Goal: Task Accomplishment & Management: Use online tool/utility

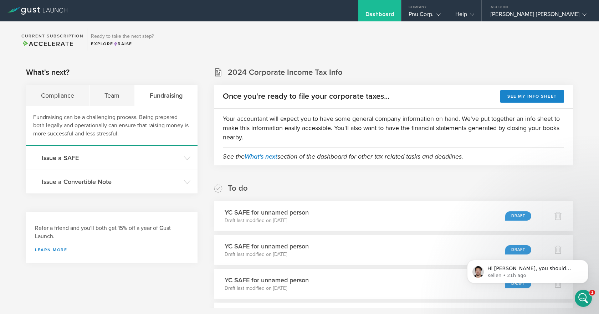
scroll to position [84, 0]
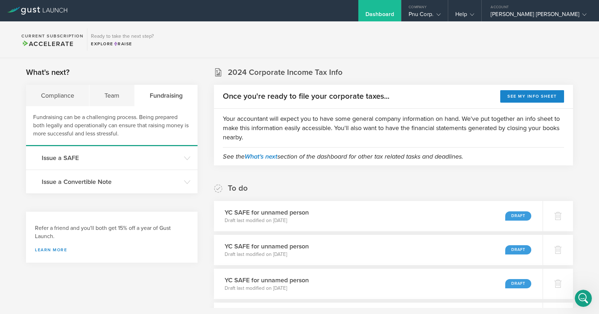
click at [584, 300] on icon "Open Intercom Messenger" at bounding box center [584, 299] width 12 height 12
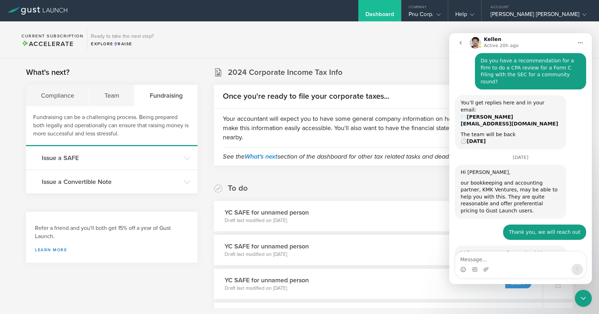
scroll to position [77, 0]
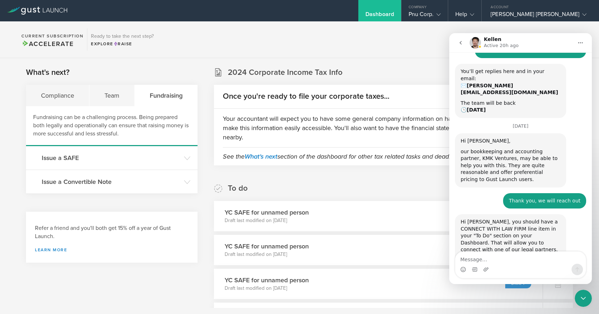
click at [57, 90] on div "Compliance" at bounding box center [57, 95] width 63 height 21
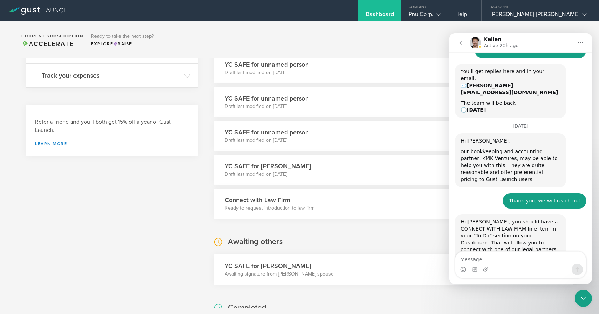
scroll to position [0, 0]
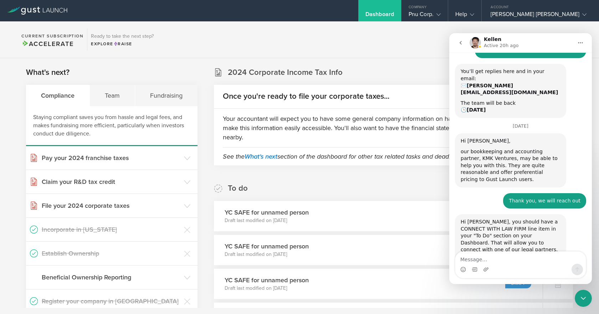
click at [580, 300] on icon "Close Intercom Messenger" at bounding box center [583, 298] width 9 height 9
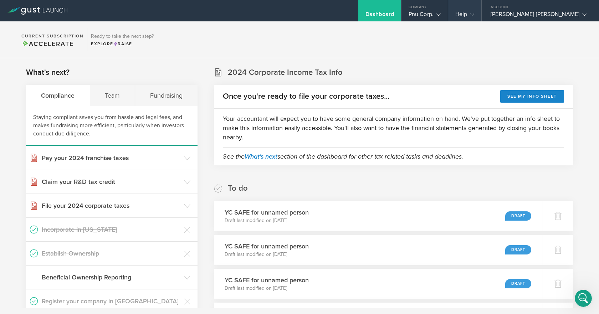
click at [474, 14] on gust-icon at bounding box center [470, 14] width 7 height 7
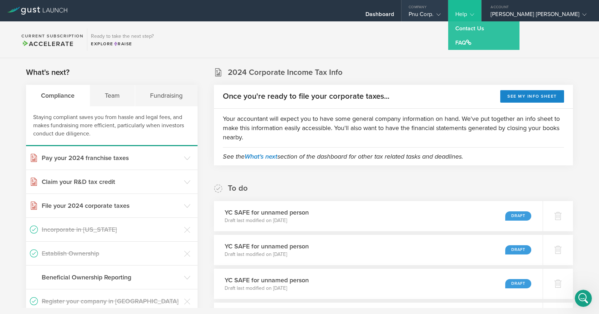
click at [441, 13] on div "Pnu Corp." at bounding box center [425, 16] width 32 height 11
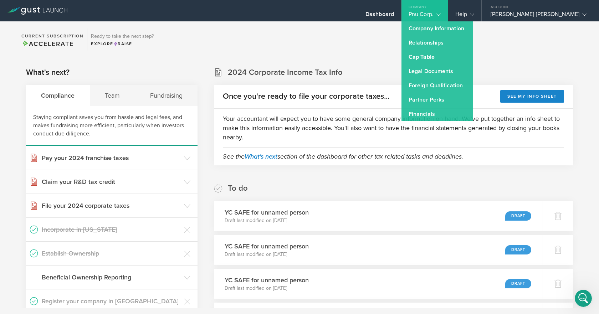
click at [441, 13] on div "Pnu Corp." at bounding box center [425, 16] width 32 height 11
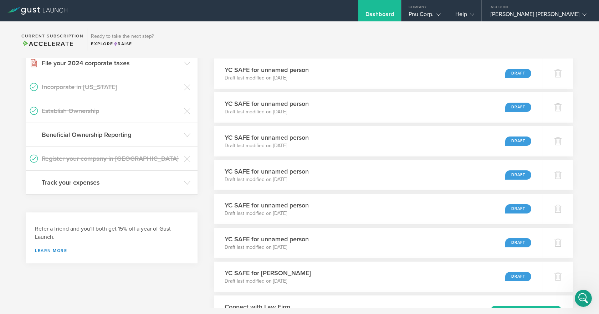
scroll to position [250, 0]
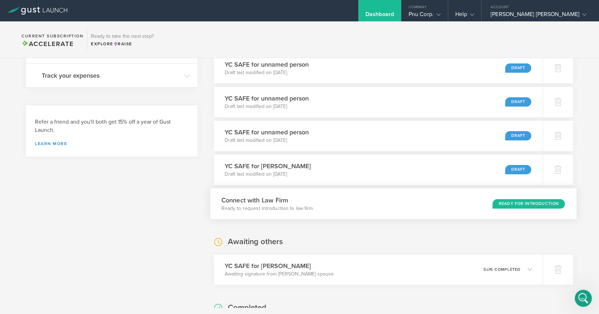
click at [440, 208] on div "Connect with Law Firm Ready to request introduction to law firm Ready for Intro…" at bounding box center [393, 203] width 366 height 31
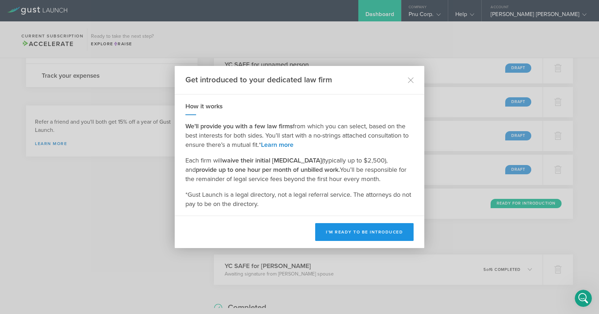
click at [360, 235] on button "I’m ready to be introduced" at bounding box center [364, 232] width 98 height 18
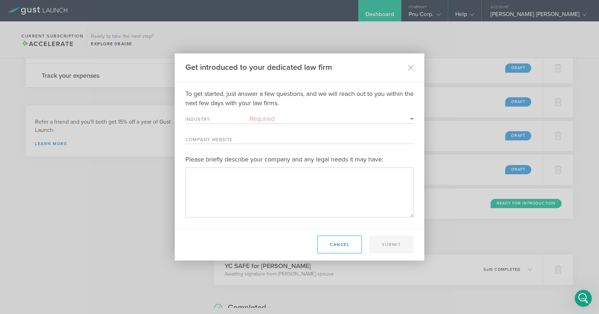
click at [259, 120] on select "Required 3D Printing Administrative Services Adtech Advanced Manufacturing Aero…" at bounding box center [332, 118] width 164 height 9
click at [351, 108] on div "To get started, just answer a few questions, and we will reach out to you withi…" at bounding box center [299, 153] width 228 height 128
click at [411, 65] on icon at bounding box center [411, 68] width 6 height 6
